Goal: Transaction & Acquisition: Purchase product/service

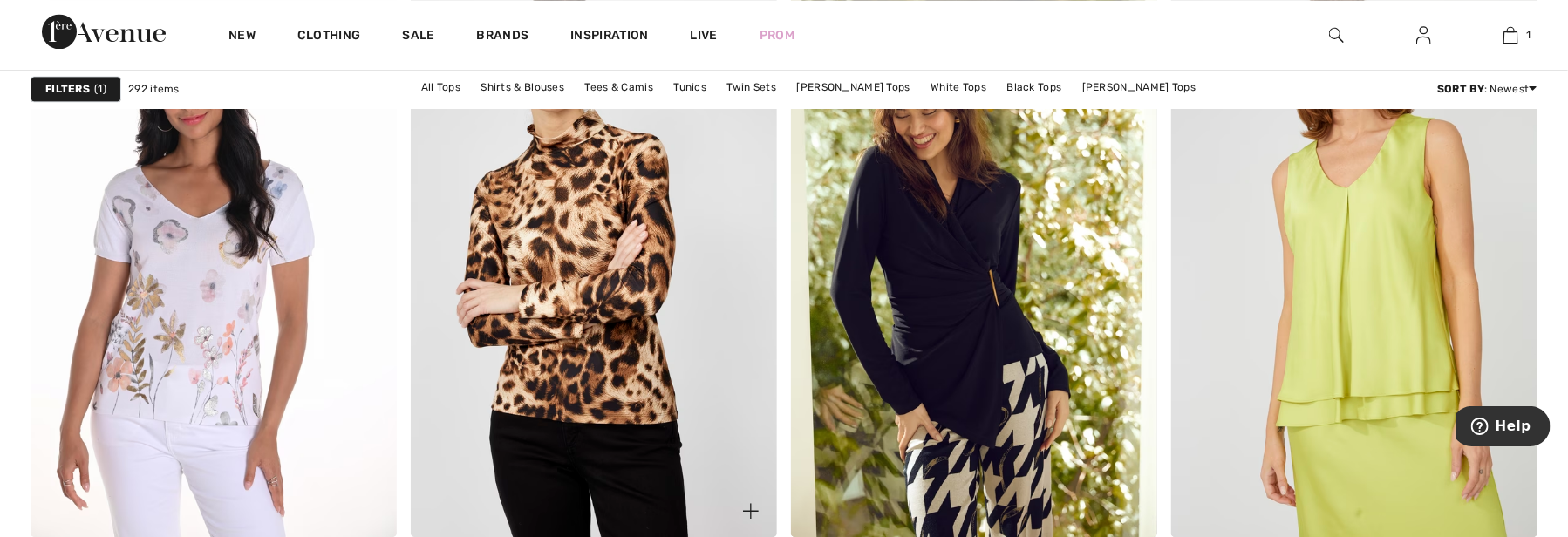
scroll to position [2354, 0]
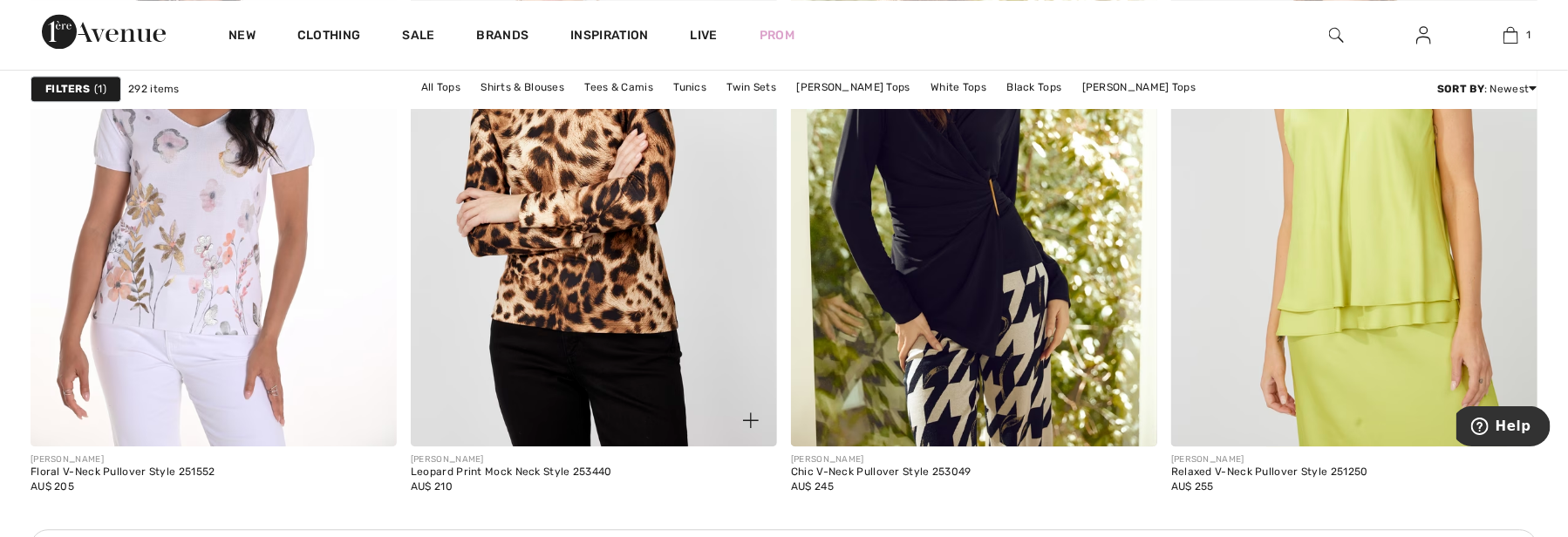
click at [605, 223] on img at bounding box center [593, 171] width 367 height 549
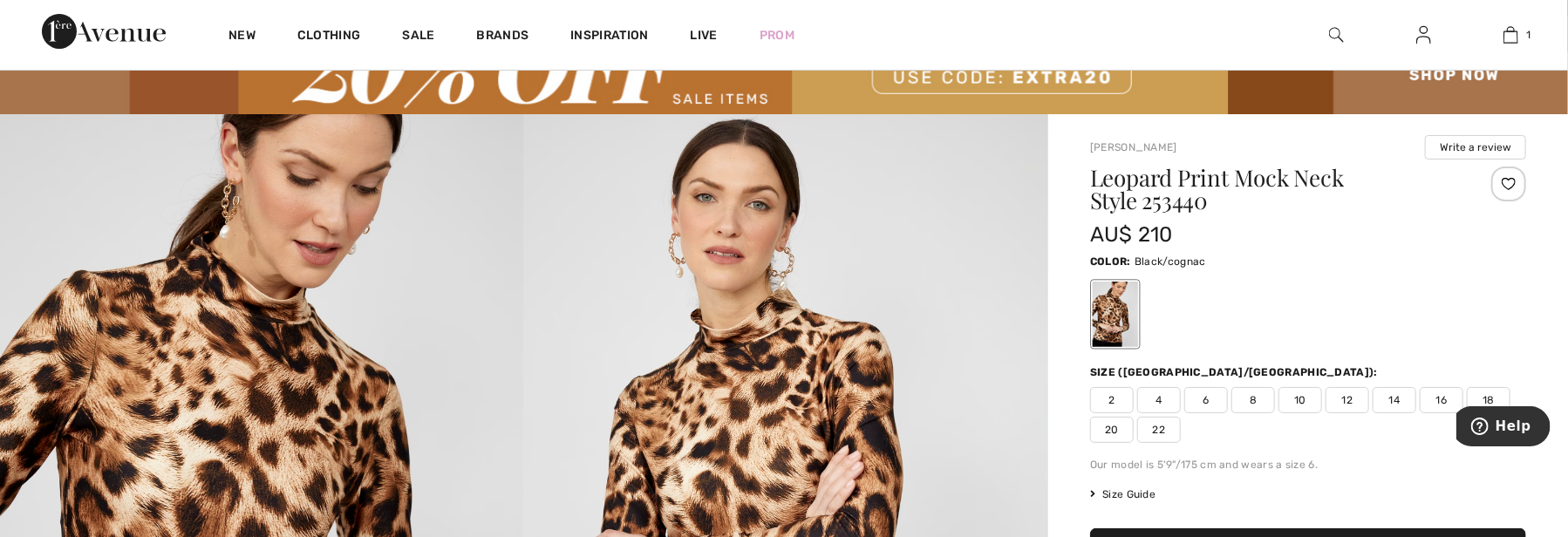
click at [1208, 393] on span "6" at bounding box center [1206, 401] width 44 height 27
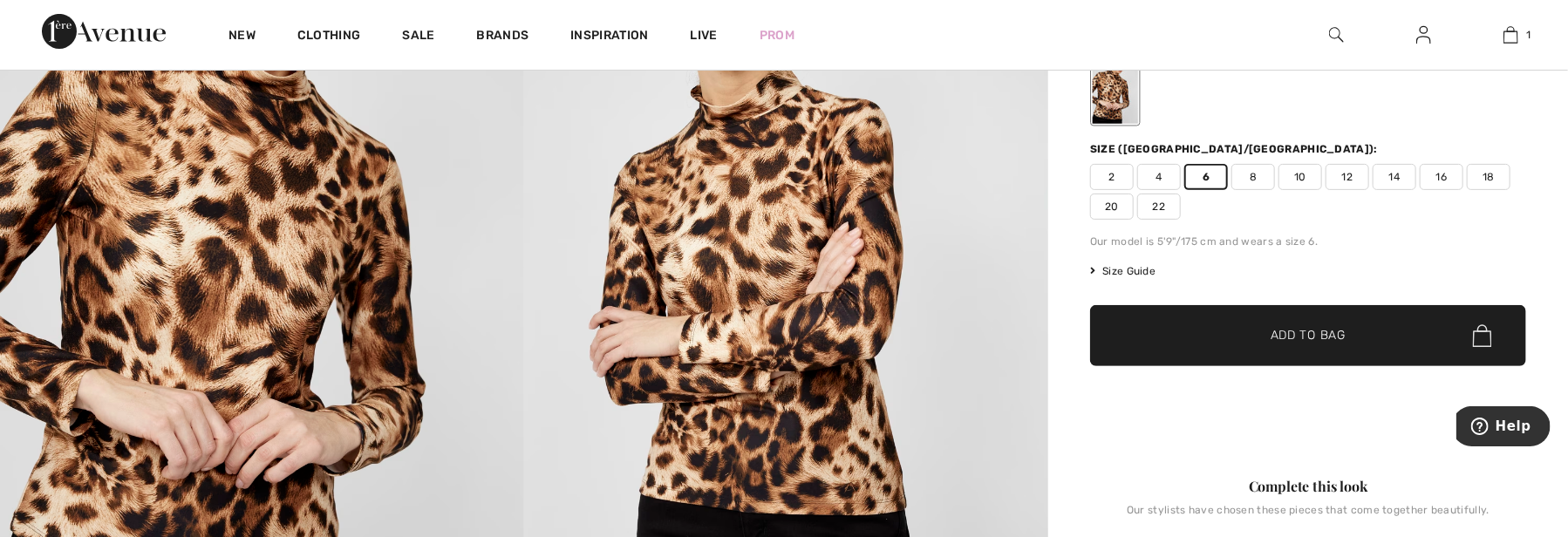
scroll to position [349, 0]
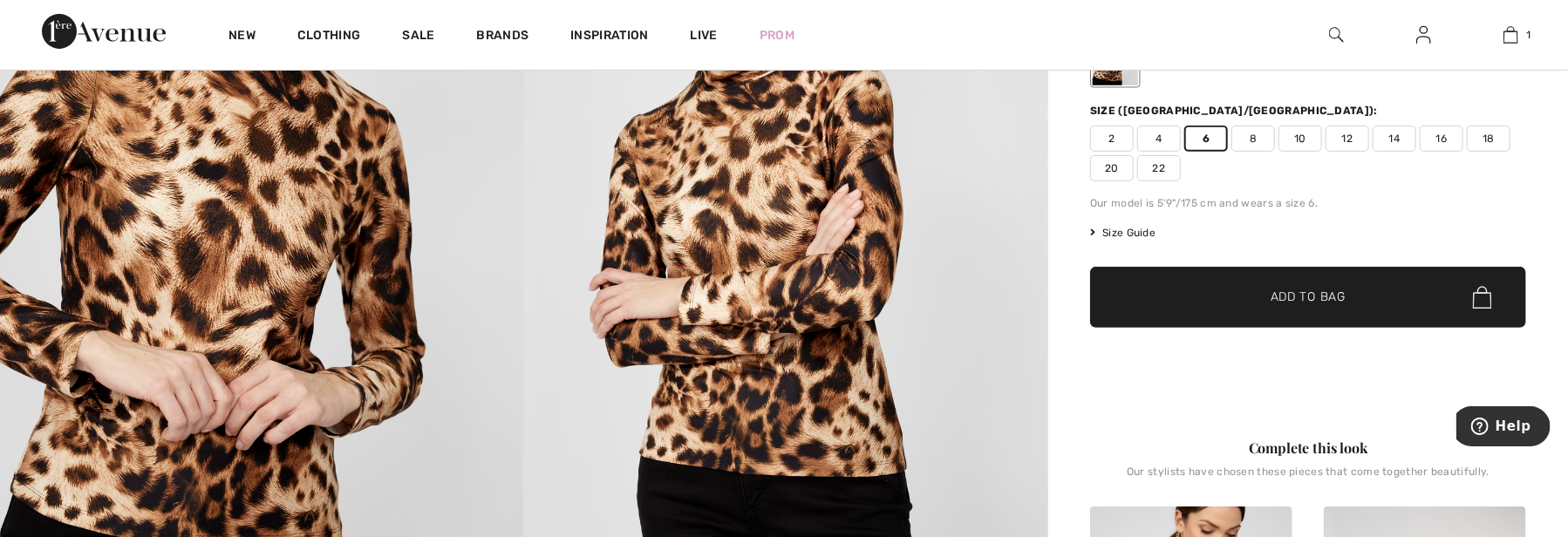
click at [1284, 292] on span "Add to Bag" at bounding box center [1307, 297] width 75 height 18
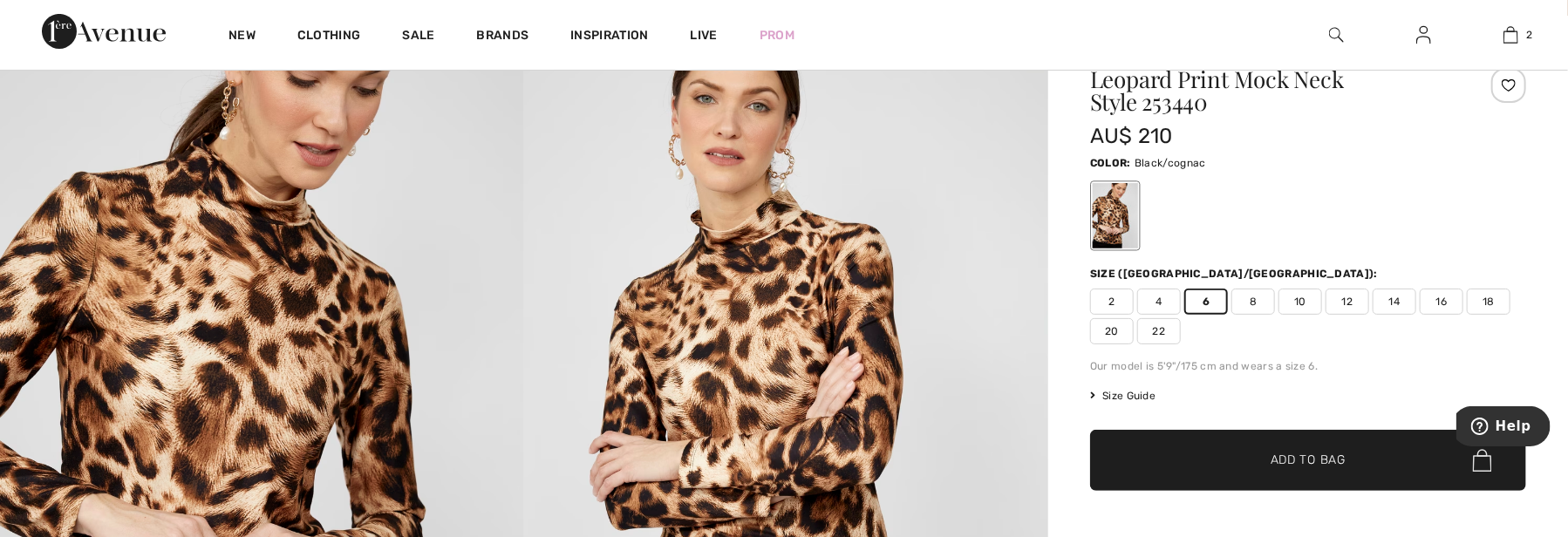
scroll to position [174, 0]
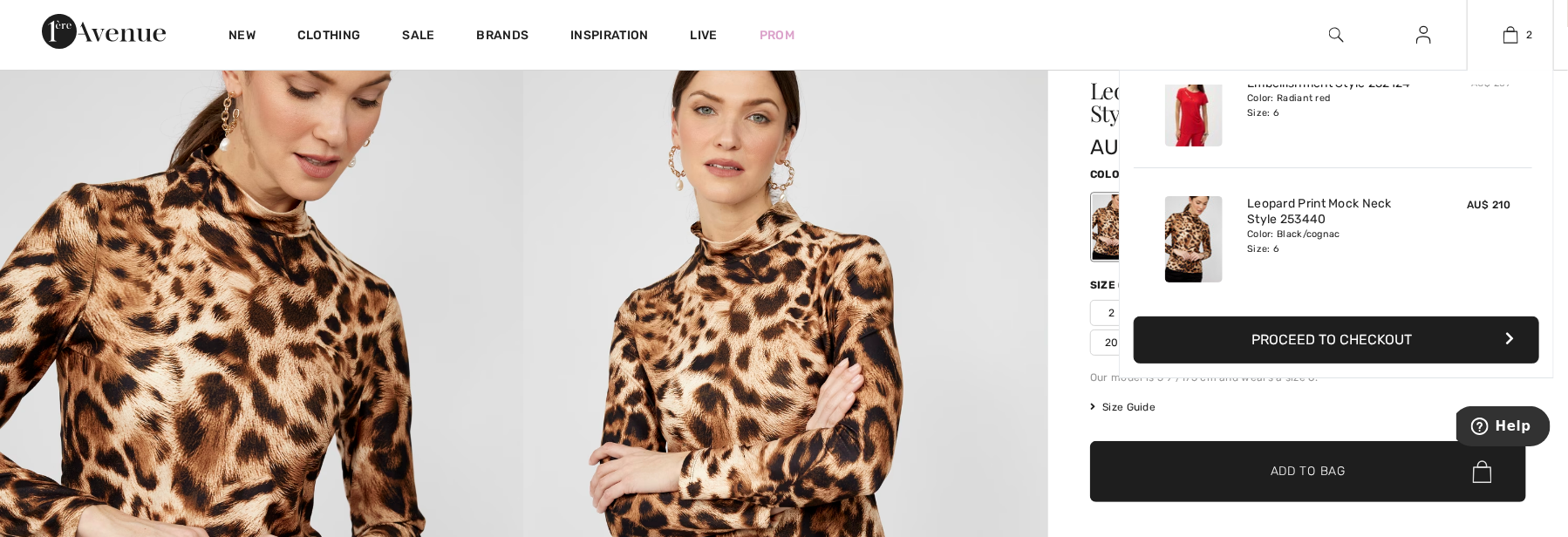
click at [1329, 332] on button "Proceed to Checkout" at bounding box center [1336, 340] width 406 height 47
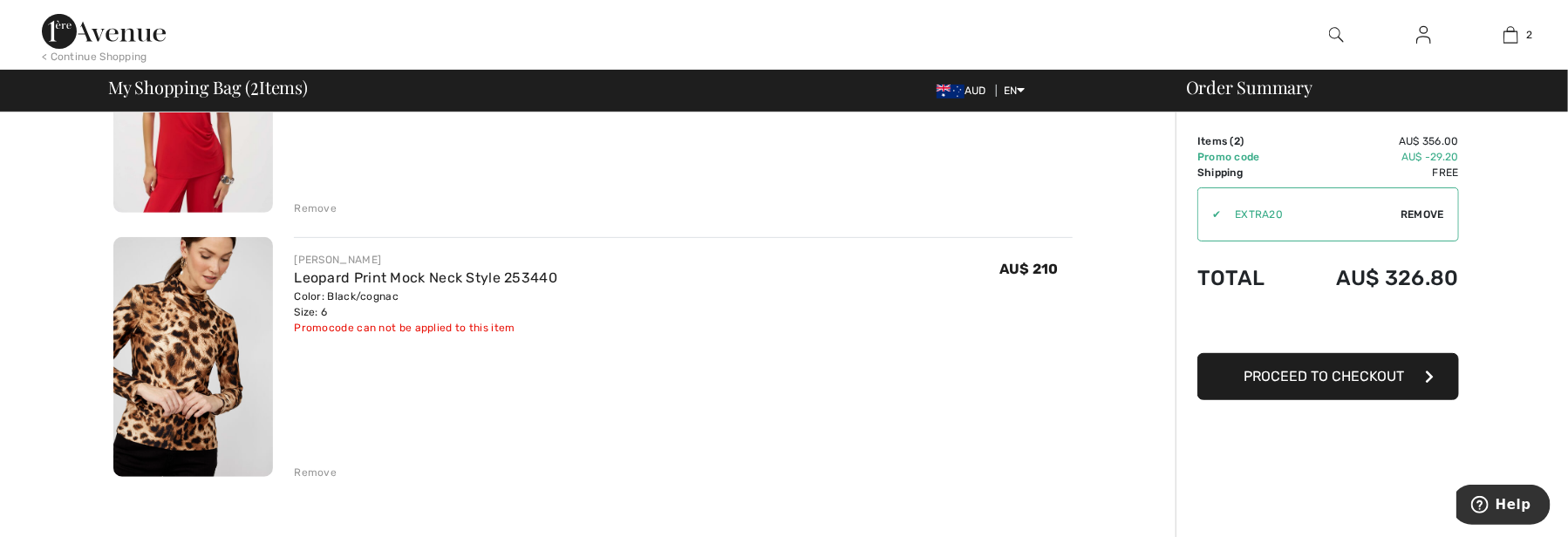
scroll to position [261, 0]
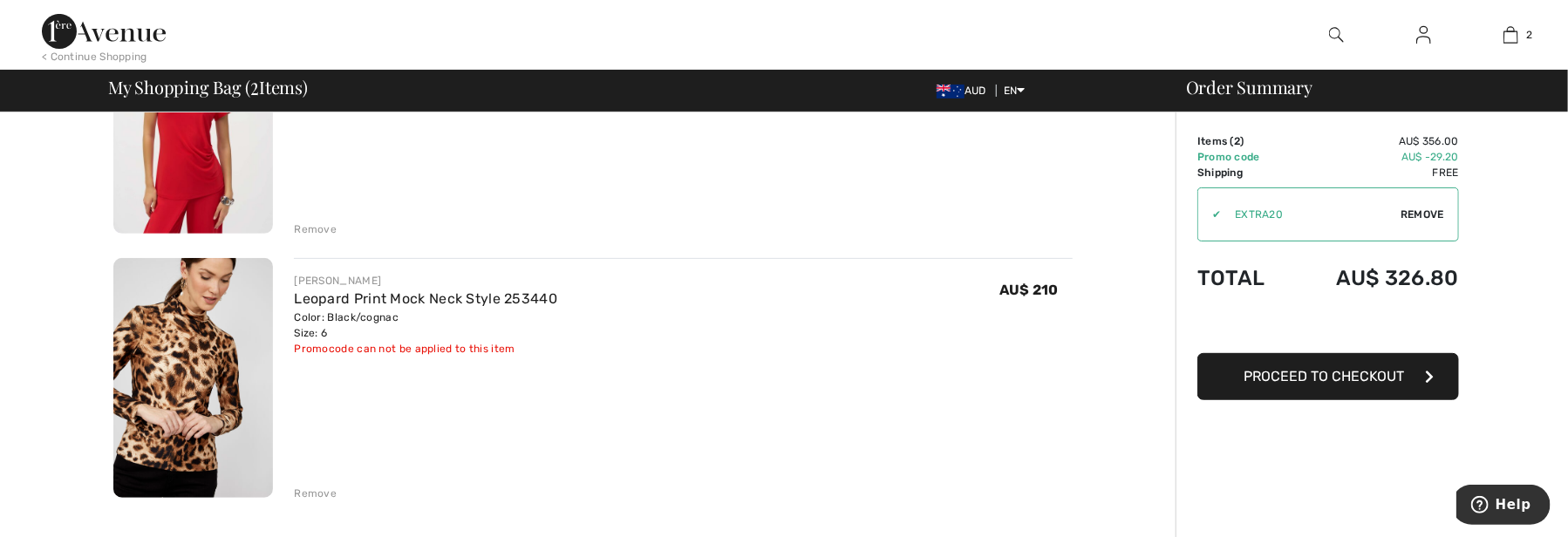
click at [320, 493] on div "Remove" at bounding box center [315, 493] width 43 height 16
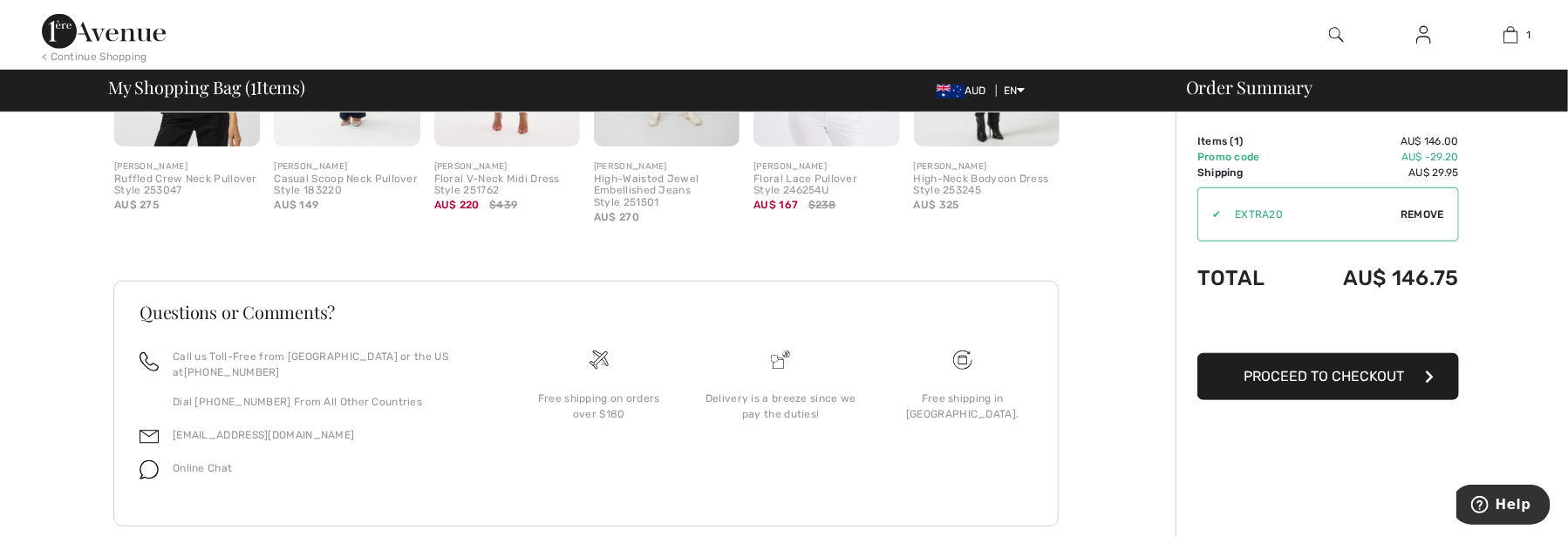
scroll to position [671, 0]
